Goal: Task Accomplishment & Management: Contribute content

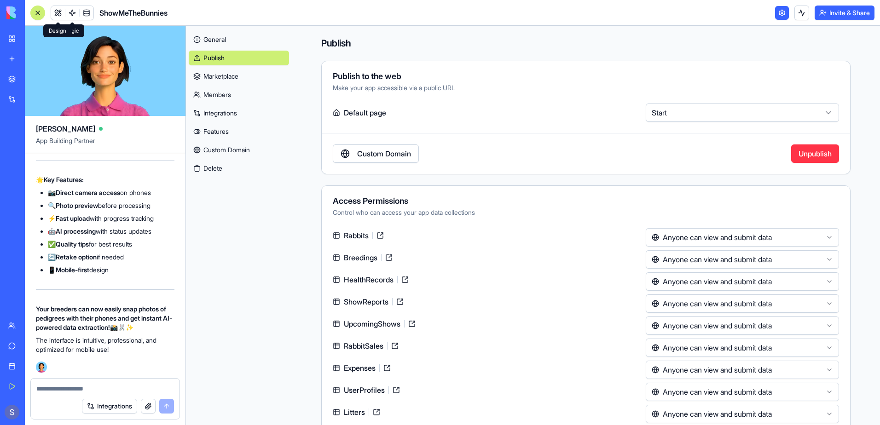
click at [58, 12] on link at bounding box center [58, 13] width 14 height 14
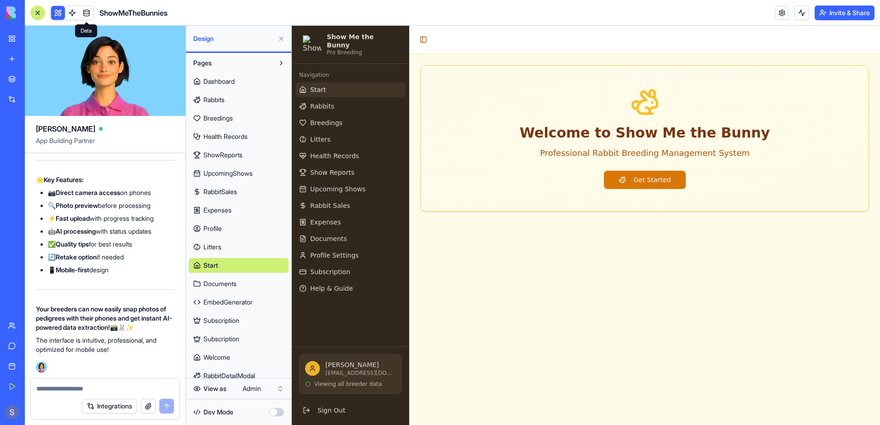
click at [232, 325] on span "Subscription" at bounding box center [222, 320] width 36 height 9
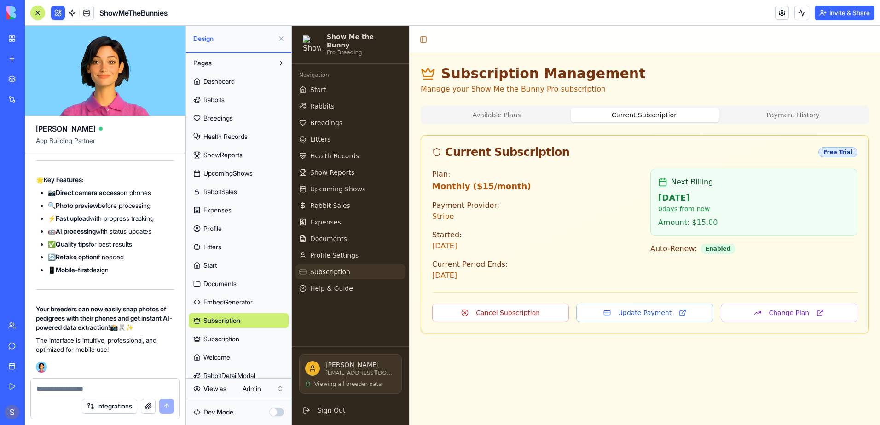
click at [209, 338] on span "Subscription" at bounding box center [222, 339] width 36 height 9
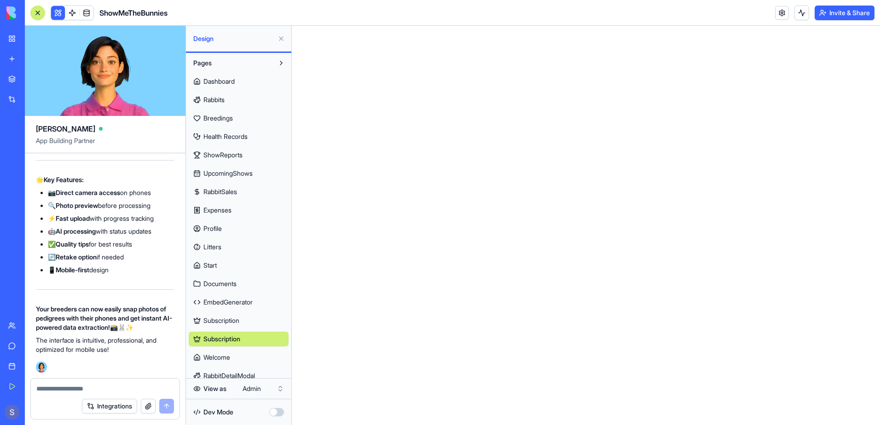
click at [263, 338] on link "Subscription" at bounding box center [239, 339] width 100 height 15
click at [222, 372] on span "RabbitDetailModal" at bounding box center [230, 376] width 52 height 9
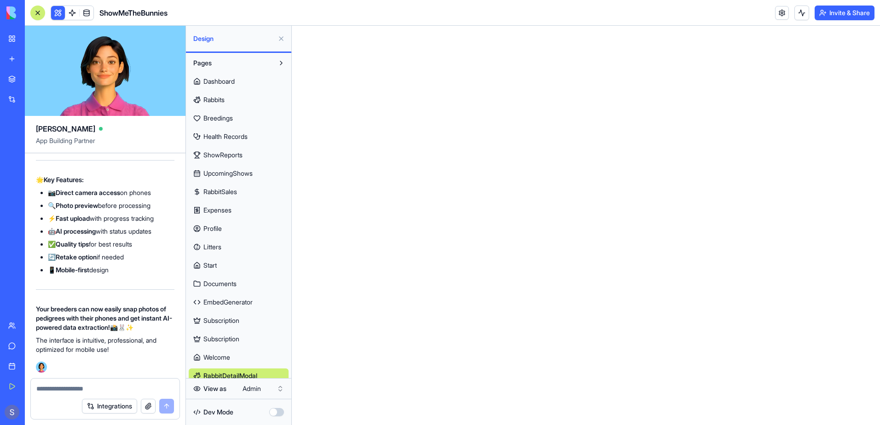
scroll to position [45, 0]
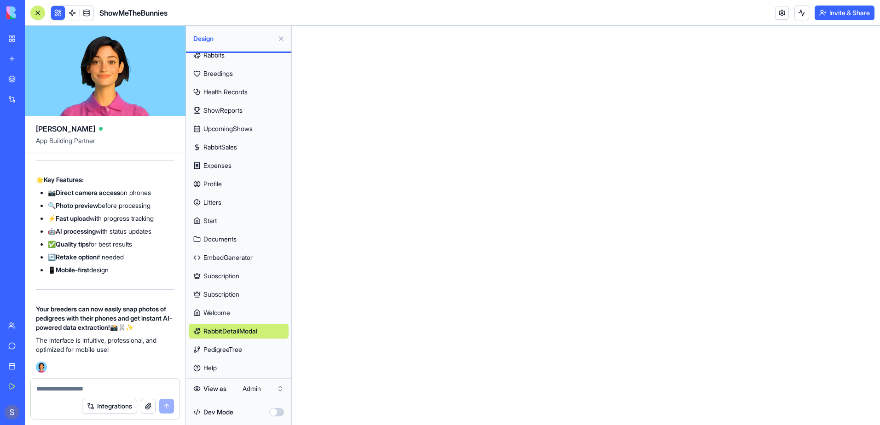
click at [262, 346] on link "PedigreeTree" at bounding box center [239, 350] width 100 height 15
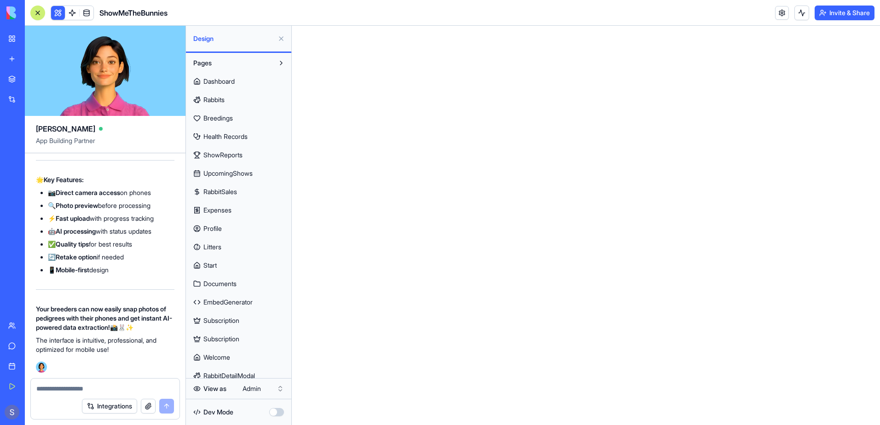
click at [62, 390] on textarea at bounding box center [105, 388] width 138 height 9
click at [53, 392] on textarea at bounding box center [105, 388] width 138 height 9
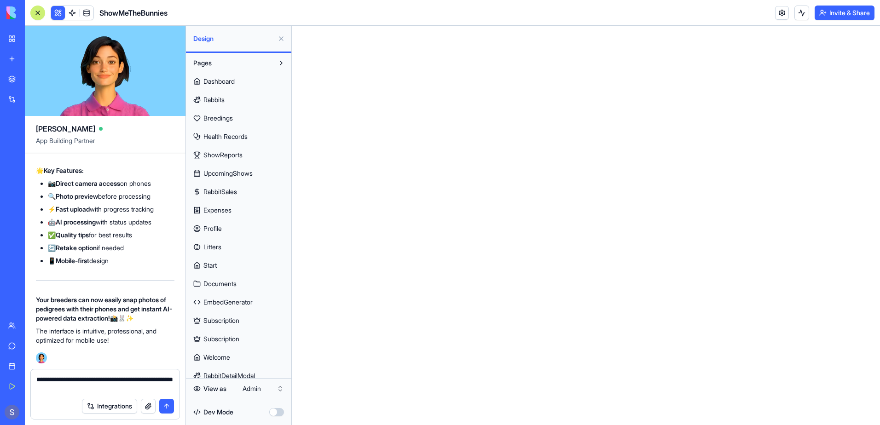
type textarea "**********"
click at [169, 409] on button "submit" at bounding box center [166, 406] width 15 height 15
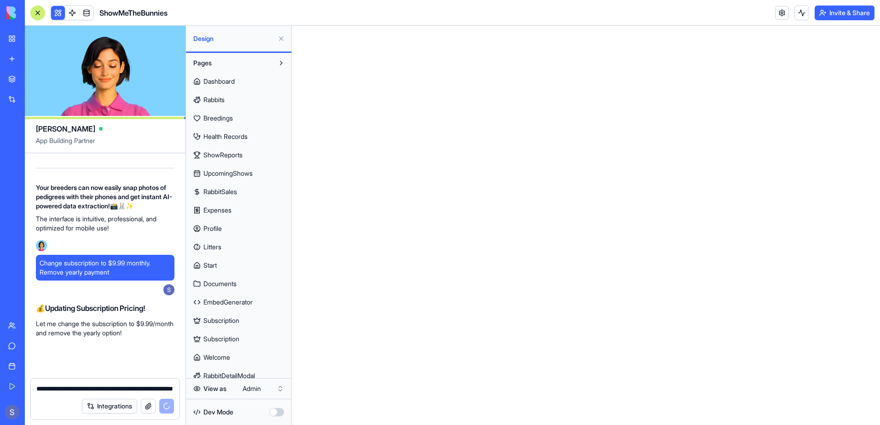
scroll to position [152659, 0]
click at [219, 81] on span "Dashboard" at bounding box center [219, 81] width 31 height 9
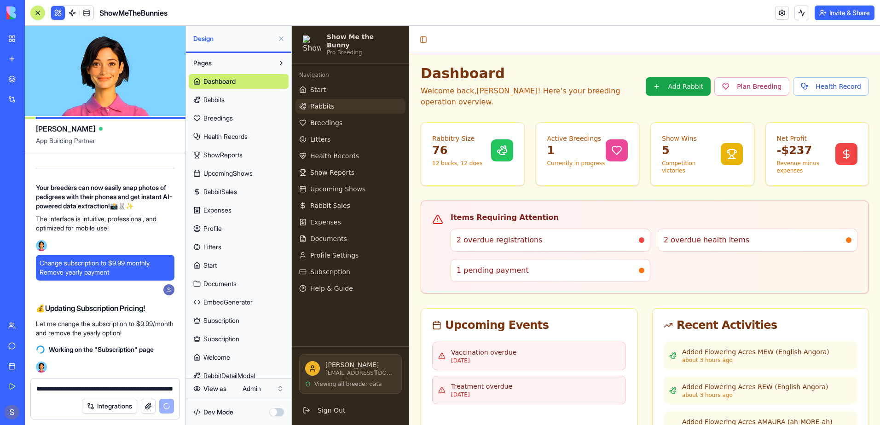
click at [334, 103] on link "Rabbits" at bounding box center [351, 106] width 110 height 15
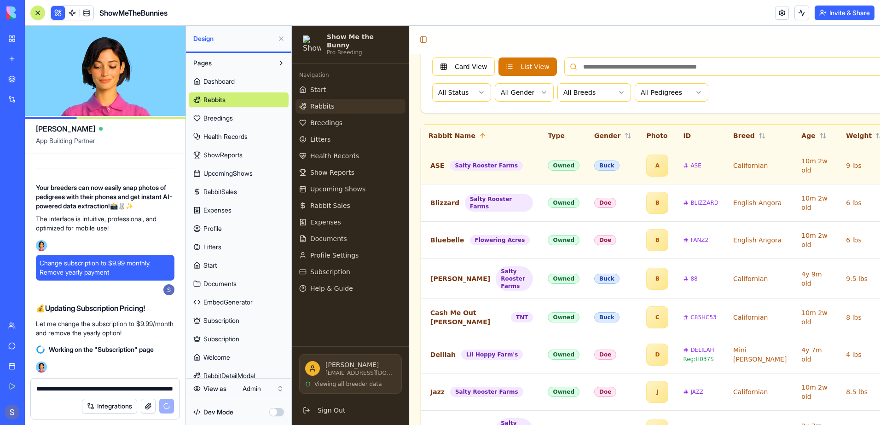
scroll to position [322, 0]
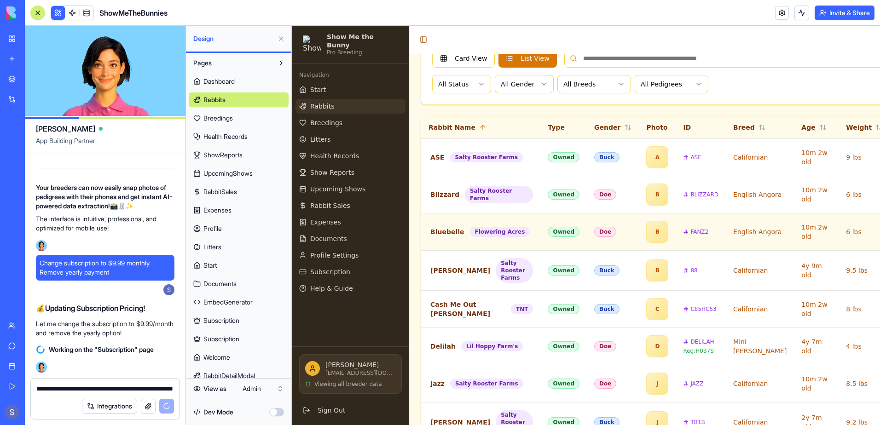
click at [434, 246] on td "Bluebelle Flowering Acres" at bounding box center [480, 231] width 119 height 37
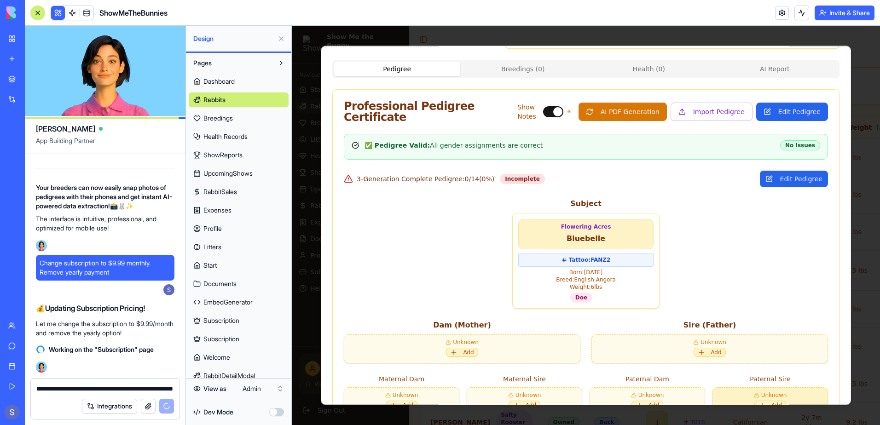
scroll to position [0, 0]
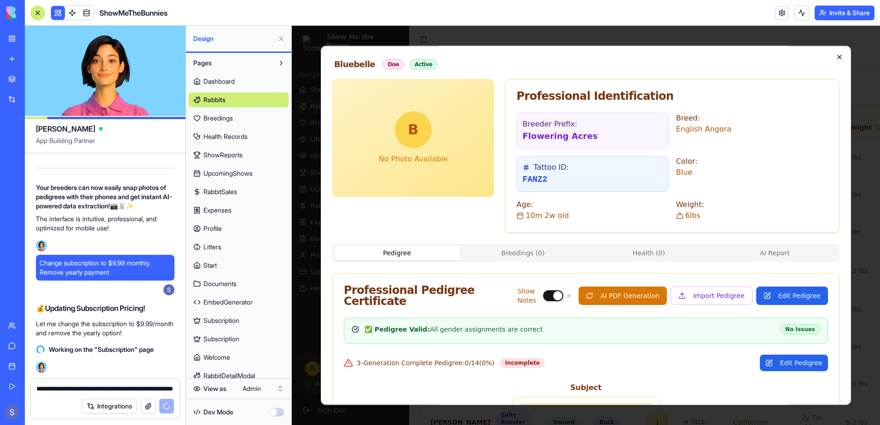
click at [836, 56] on icon "button" at bounding box center [839, 56] width 7 height 7
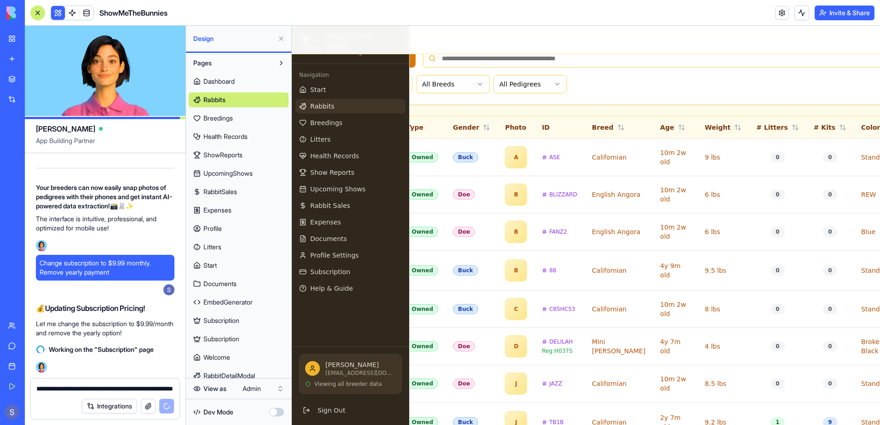
scroll to position [322, 192]
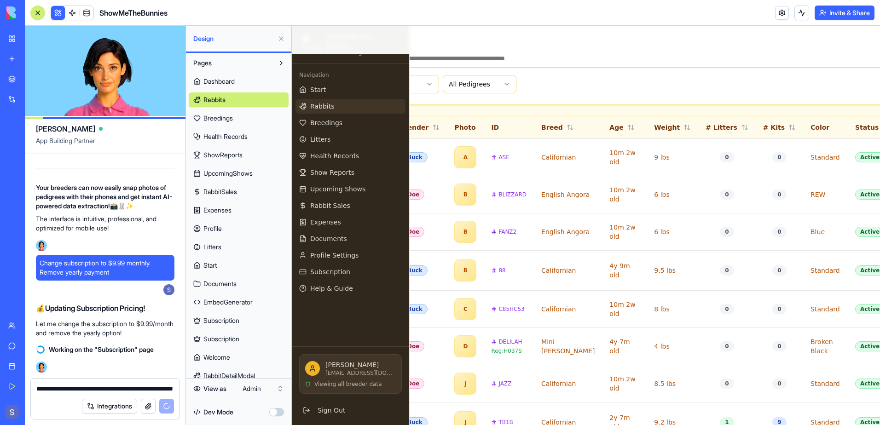
drag, startPoint x: 845, startPoint y: 235, endPoint x: 495, endPoint y: 46, distance: 397.6
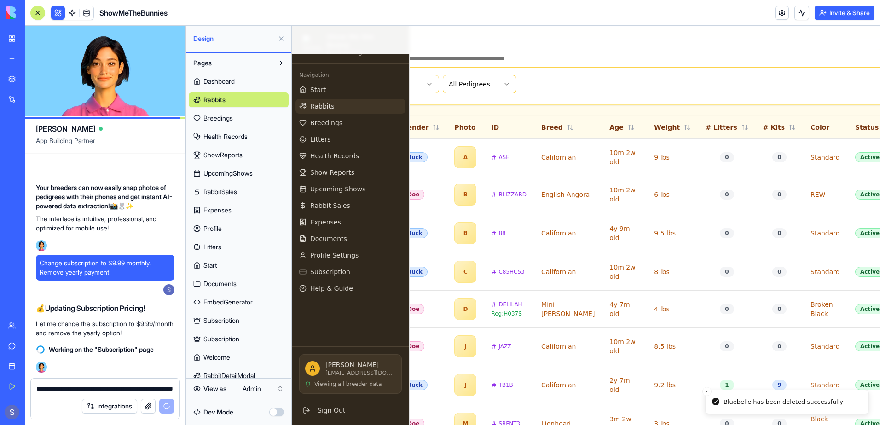
scroll to position [322, 192]
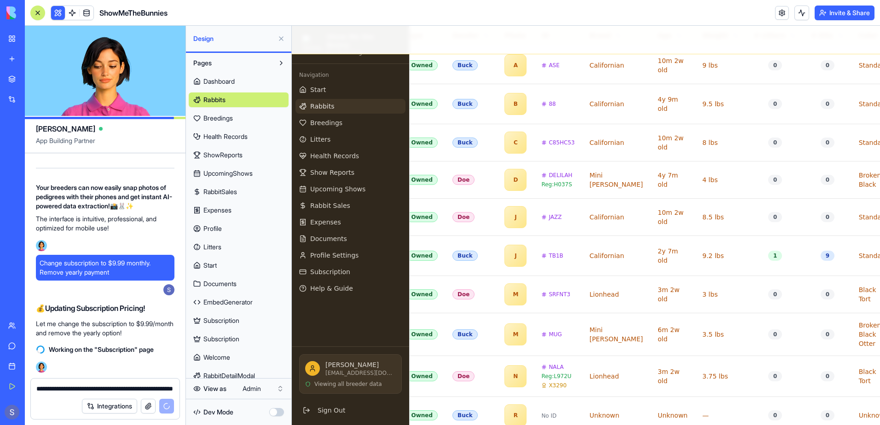
scroll to position [414, 179]
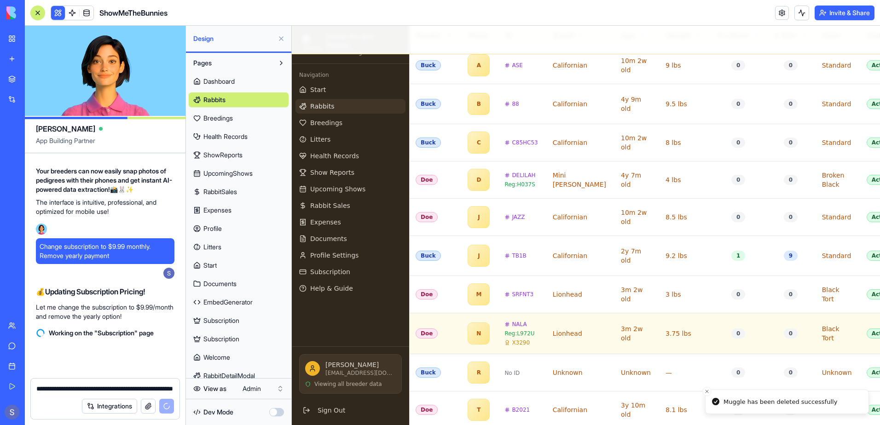
scroll to position [152675, 0]
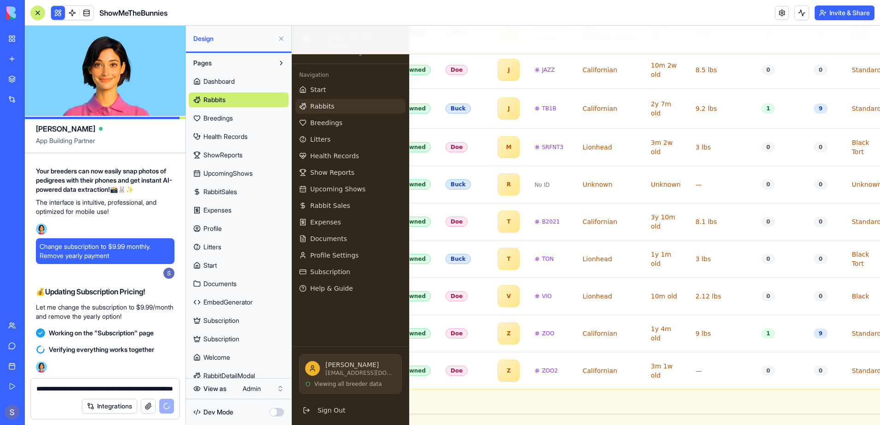
scroll to position [568, 189]
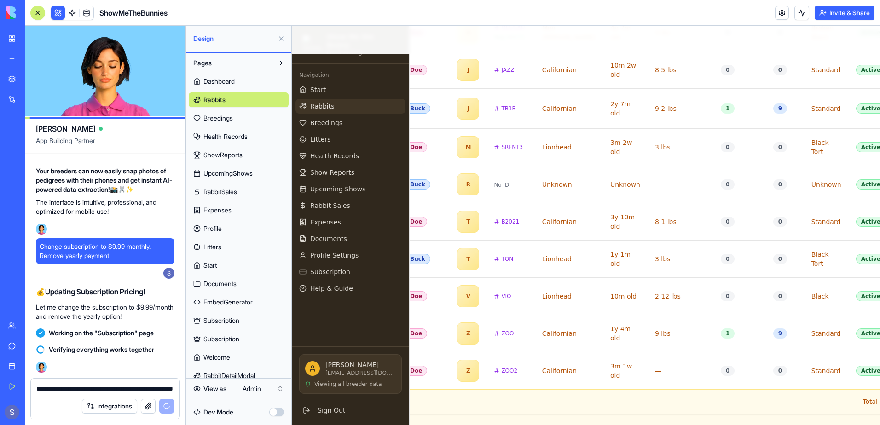
drag, startPoint x: 714, startPoint y: 419, endPoint x: 1172, endPoint y: 443, distance: 458.8
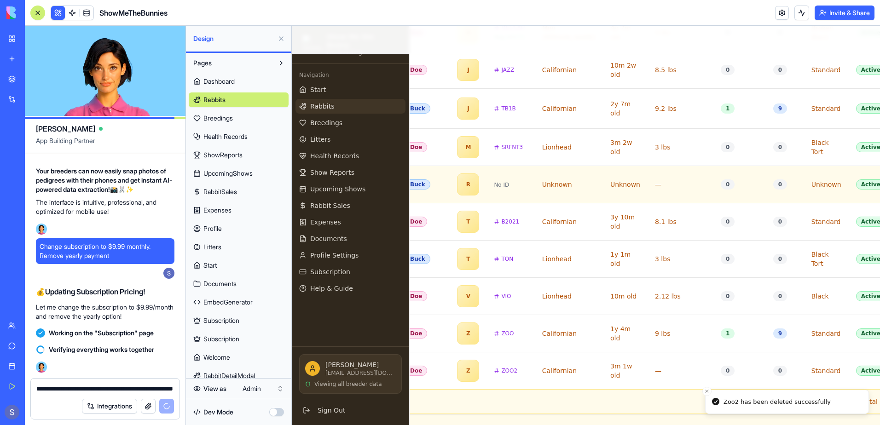
scroll to position [531, 189]
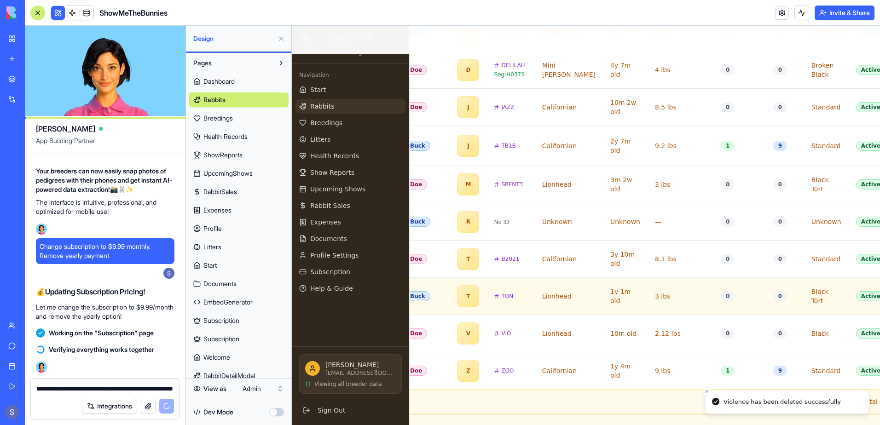
scroll to position [494, 189]
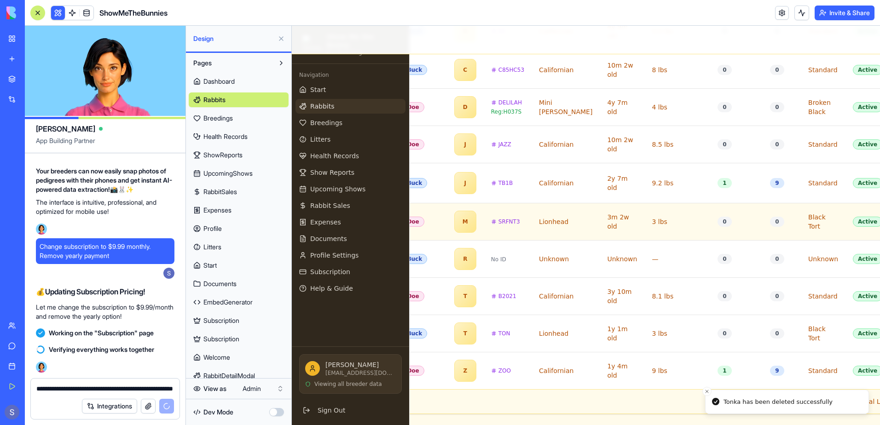
scroll to position [456, 189]
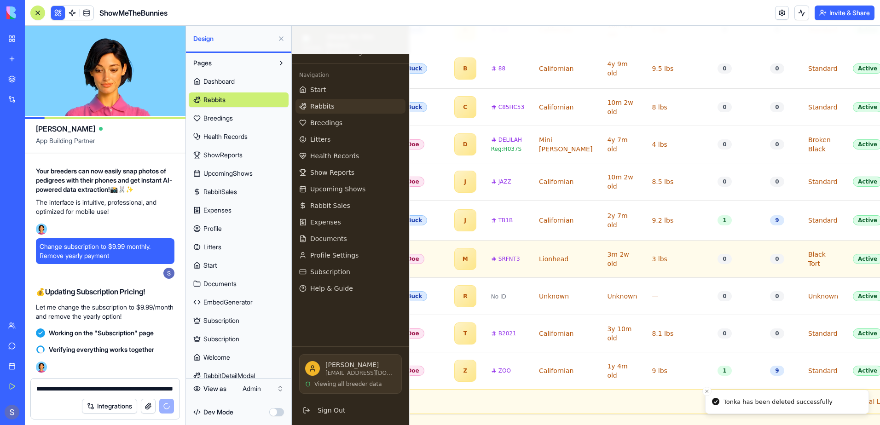
click at [532, 245] on td "Lionhead" at bounding box center [566, 258] width 68 height 37
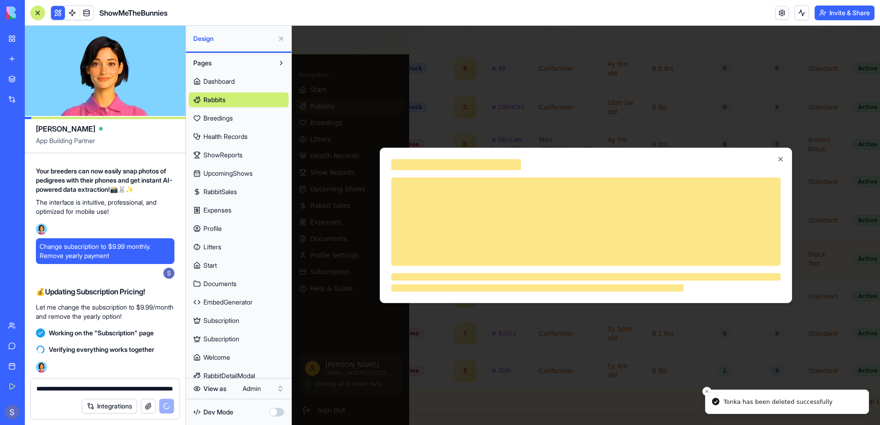
scroll to position [449, 182]
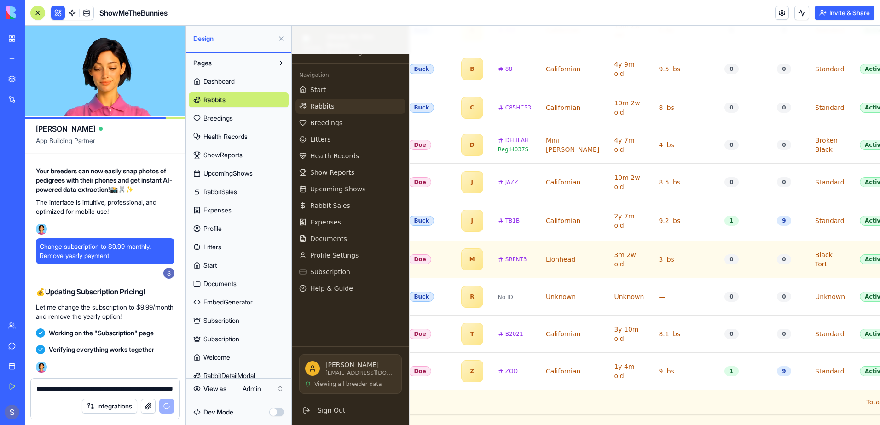
click at [506, 257] on span "SRFNT3" at bounding box center [517, 259] width 22 height 7
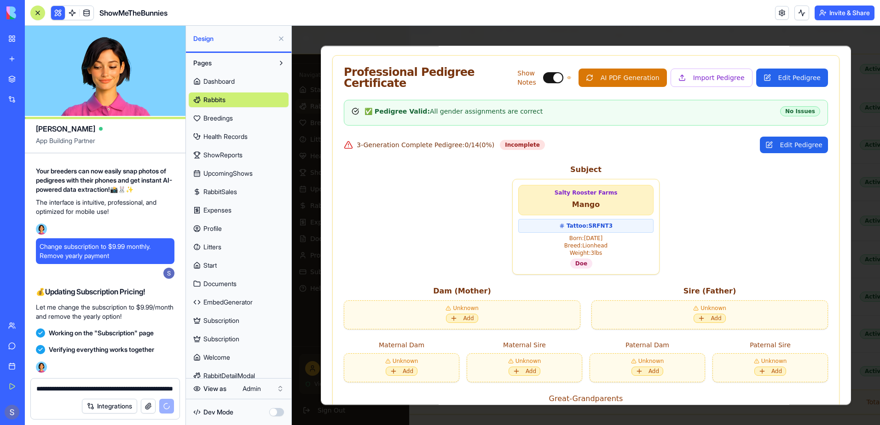
scroll to position [0, 0]
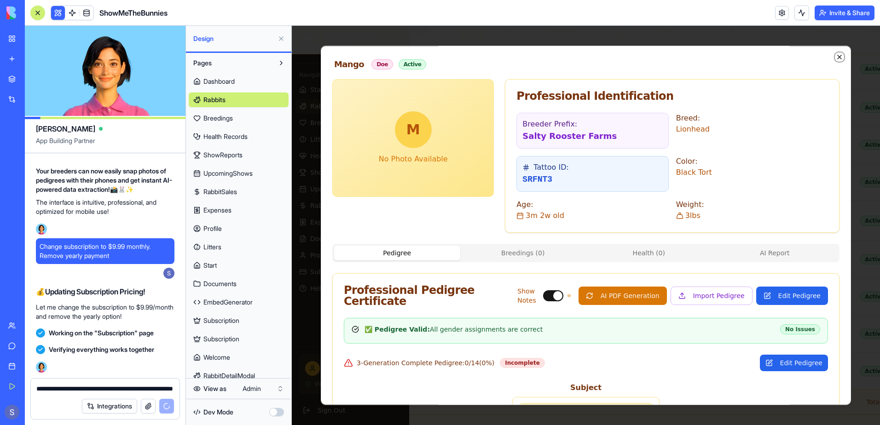
click at [836, 56] on icon "button" at bounding box center [839, 56] width 7 height 7
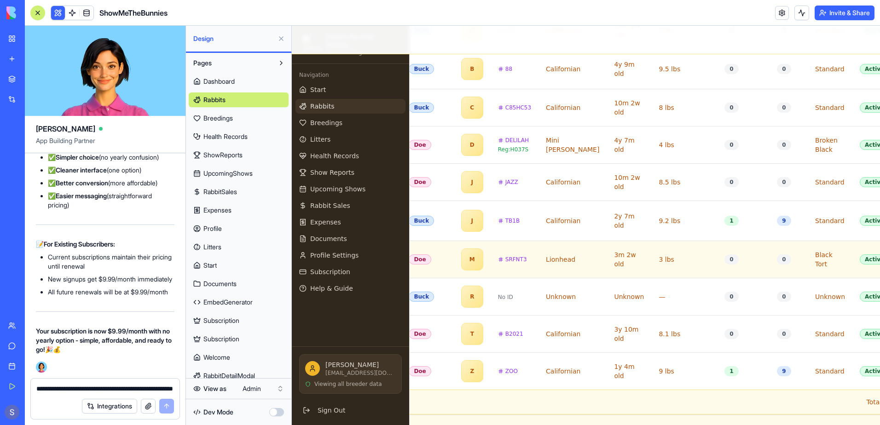
scroll to position [153364, 0]
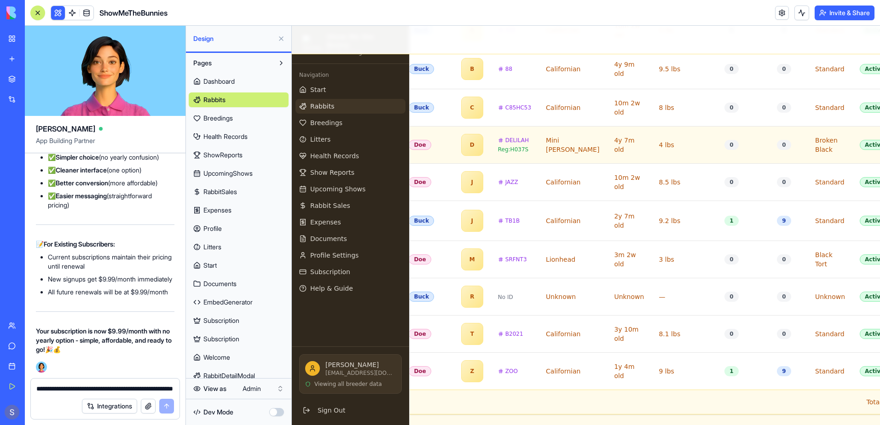
click at [539, 146] on td "Mini [PERSON_NAME]" at bounding box center [573, 144] width 68 height 37
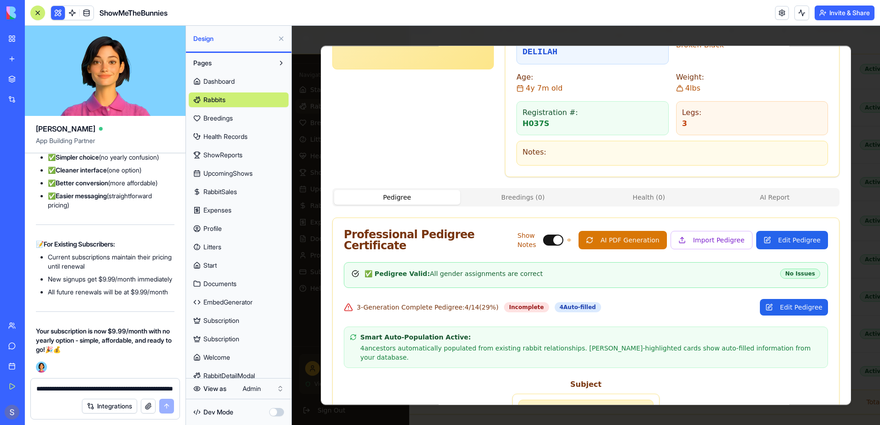
scroll to position [0, 0]
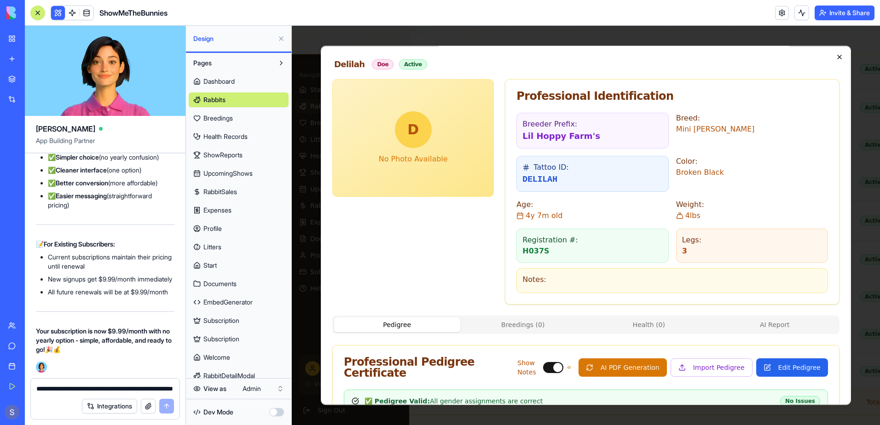
click at [838, 58] on icon "button" at bounding box center [840, 57] width 4 height 4
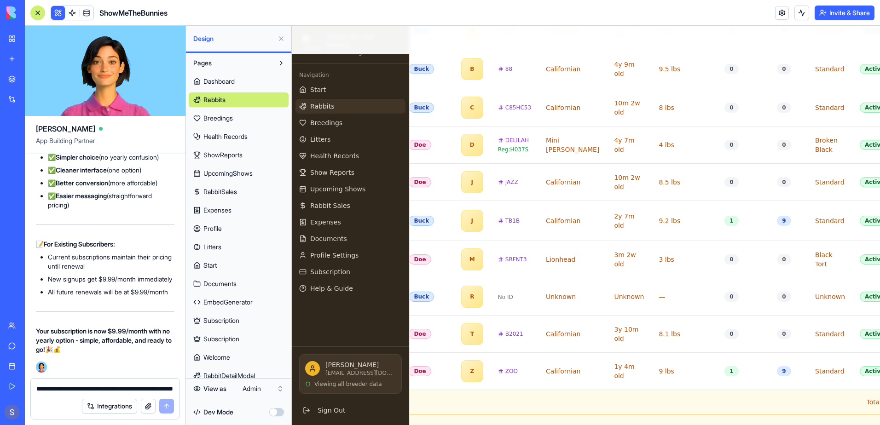
click at [230, 119] on span "Breedings" at bounding box center [218, 118] width 29 height 9
